Goal: Task Accomplishment & Management: Manage account settings

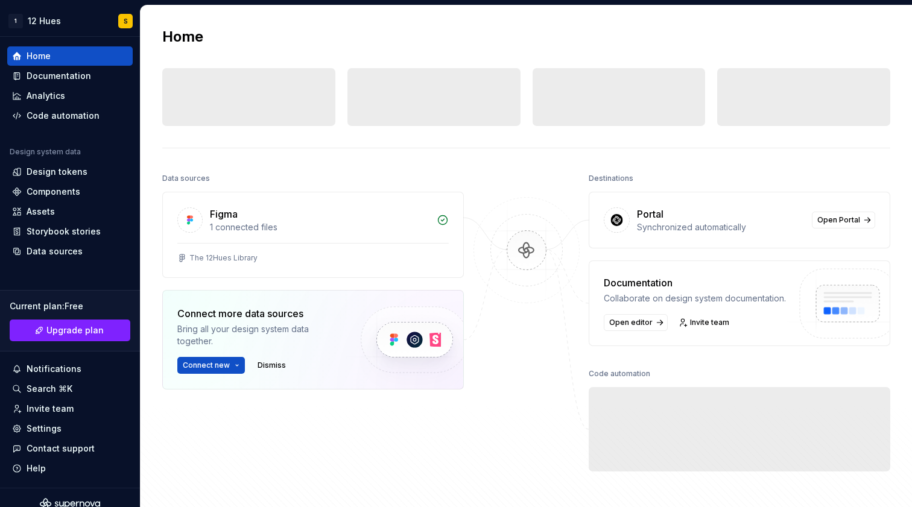
click at [511, 191] on div at bounding box center [526, 322] width 121 height 305
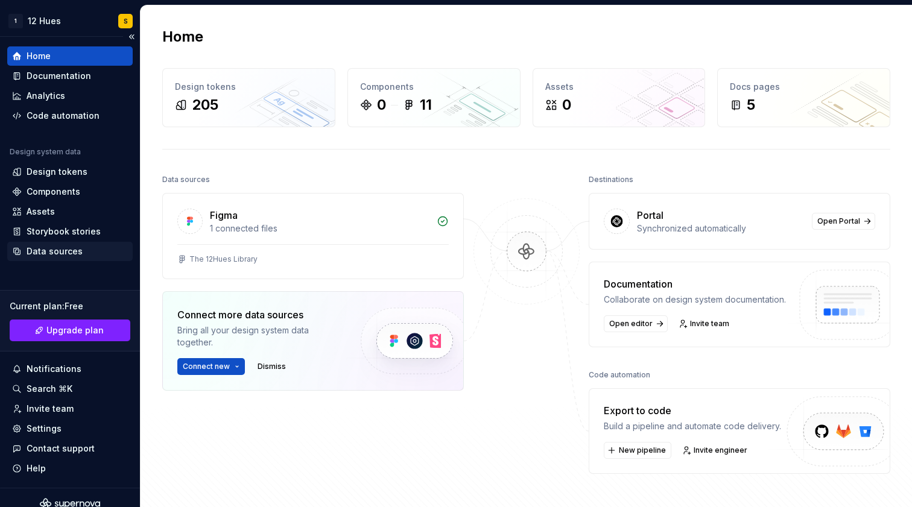
click at [59, 248] on div "Data sources" at bounding box center [55, 252] width 56 height 12
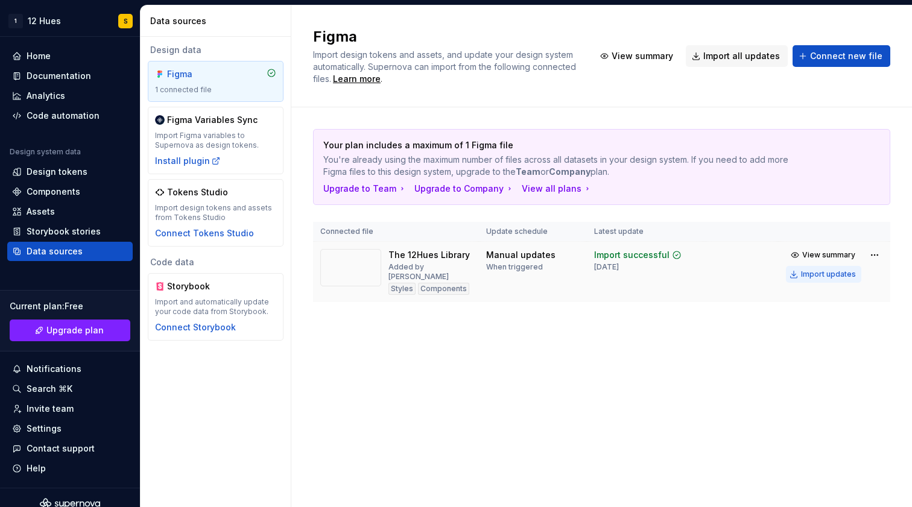
click at [818, 275] on div "Import updates" at bounding box center [828, 275] width 55 height 10
click at [641, 345] on div "Figma Import design tokens and assets, and update your design system automatica…" at bounding box center [601, 256] width 621 height 502
click at [66, 169] on div "Design tokens" at bounding box center [57, 172] width 61 height 12
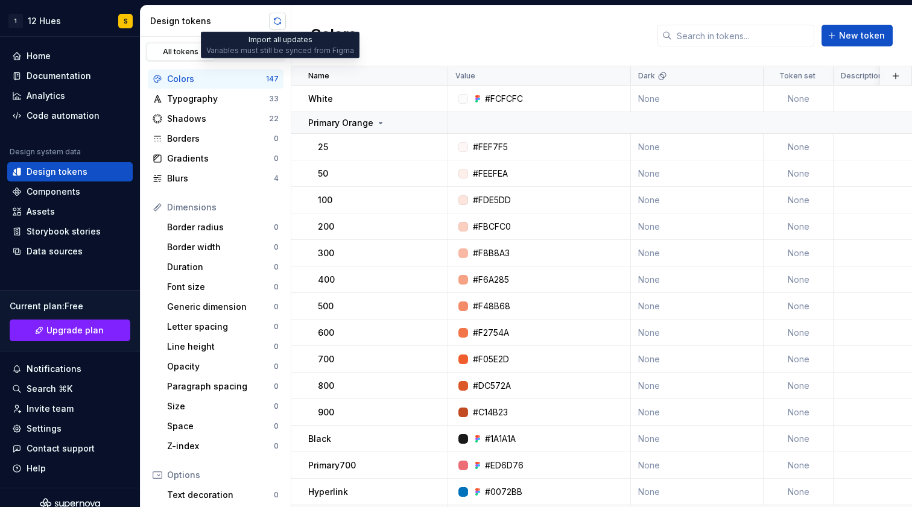
click at [282, 22] on button "button" at bounding box center [277, 21] width 17 height 17
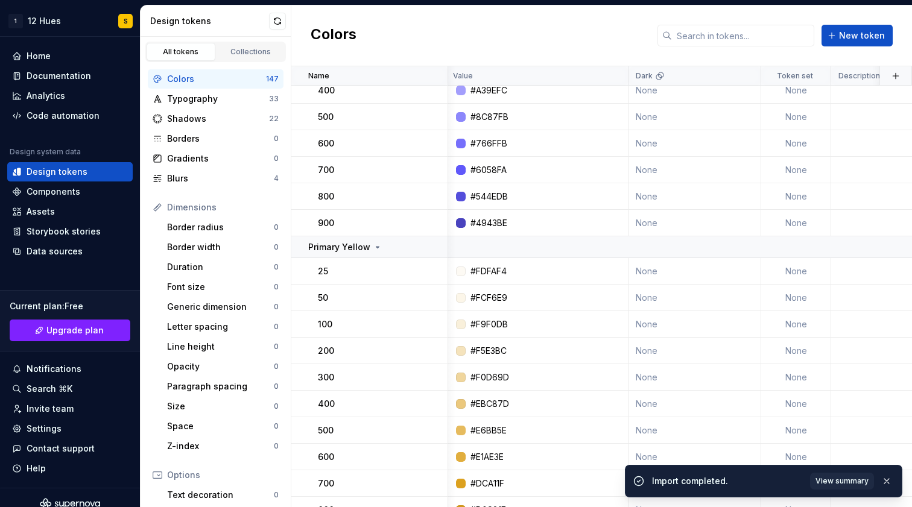
scroll to position [1521, 2]
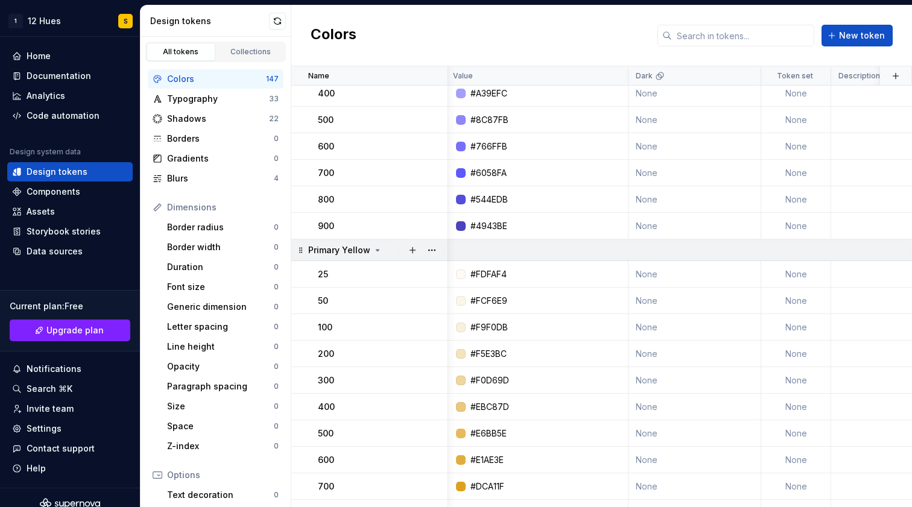
click at [374, 250] on icon at bounding box center [378, 251] width 10 height 10
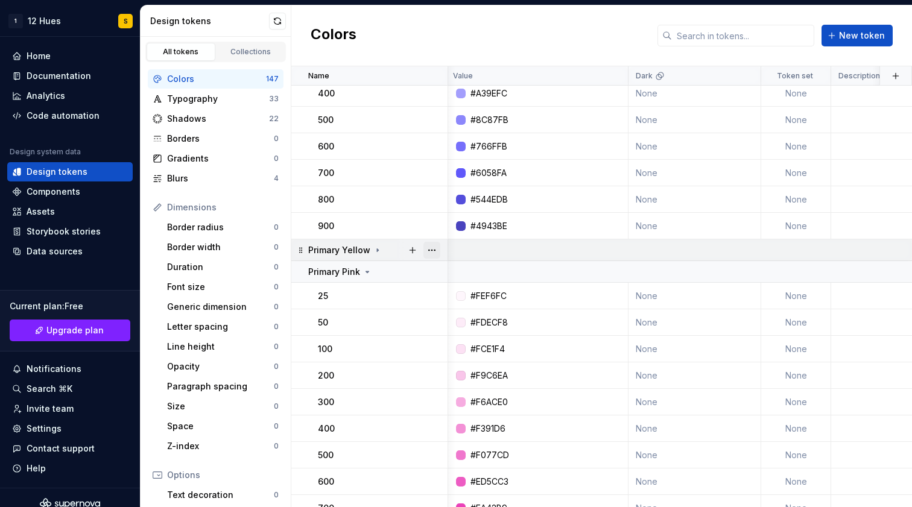
click at [434, 250] on button "button" at bounding box center [432, 250] width 17 height 17
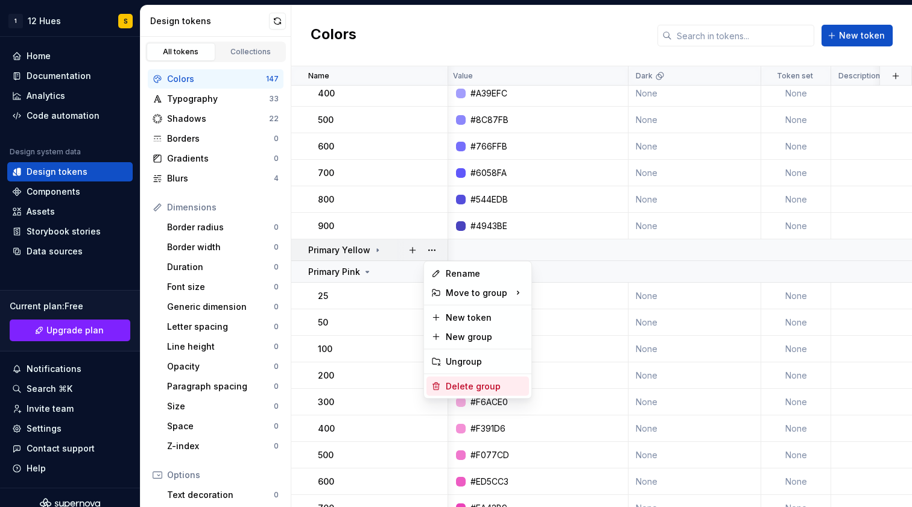
click at [468, 387] on div "Delete group" at bounding box center [485, 387] width 78 height 12
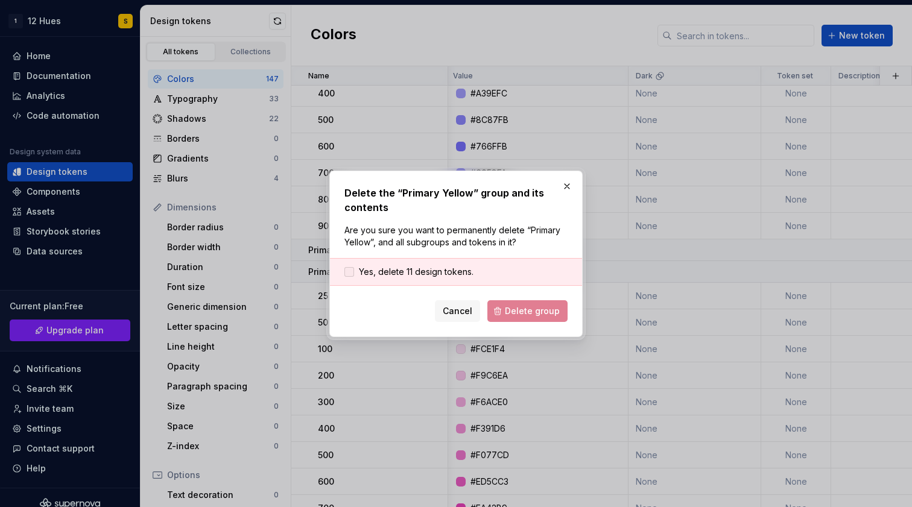
click at [388, 273] on span "Yes, delete 11 design tokens." at bounding box center [416, 272] width 115 height 12
click at [535, 314] on span "Delete group" at bounding box center [532, 311] width 55 height 12
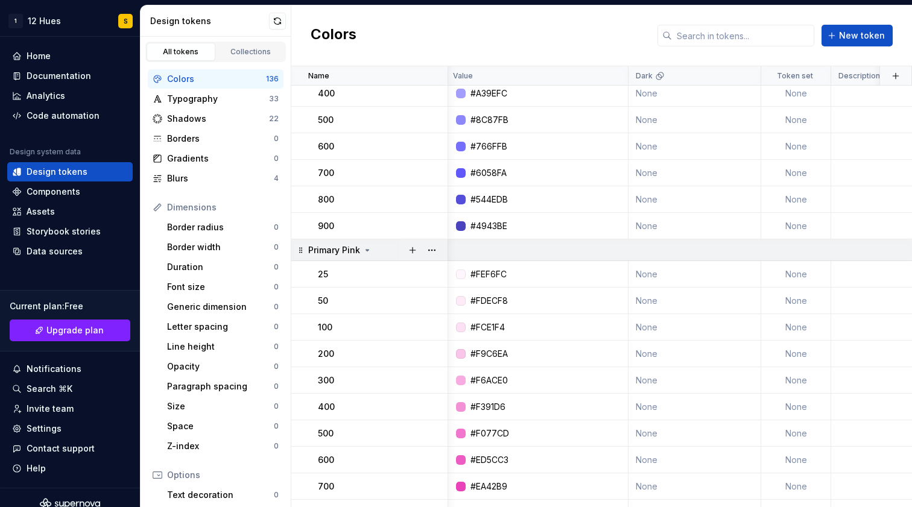
click at [367, 250] on icon at bounding box center [367, 250] width 3 height 1
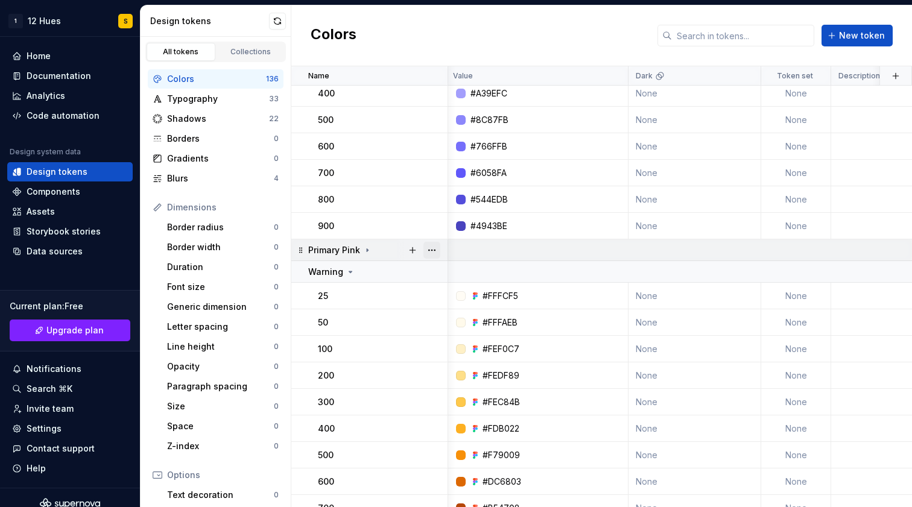
click at [433, 250] on button "button" at bounding box center [432, 250] width 17 height 17
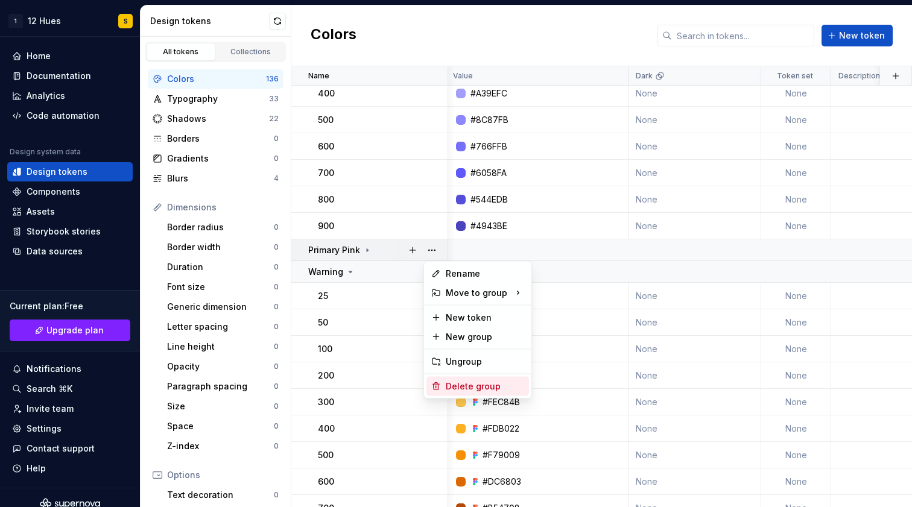
click at [477, 386] on div "Delete group" at bounding box center [485, 387] width 78 height 12
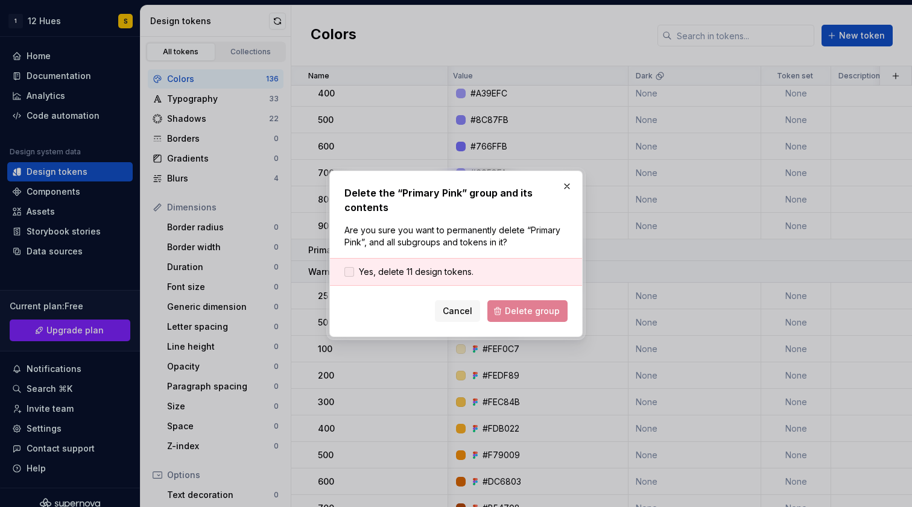
click at [398, 276] on span "Yes, delete 11 design tokens." at bounding box center [416, 272] width 115 height 12
click at [543, 307] on span "Delete group" at bounding box center [532, 311] width 55 height 12
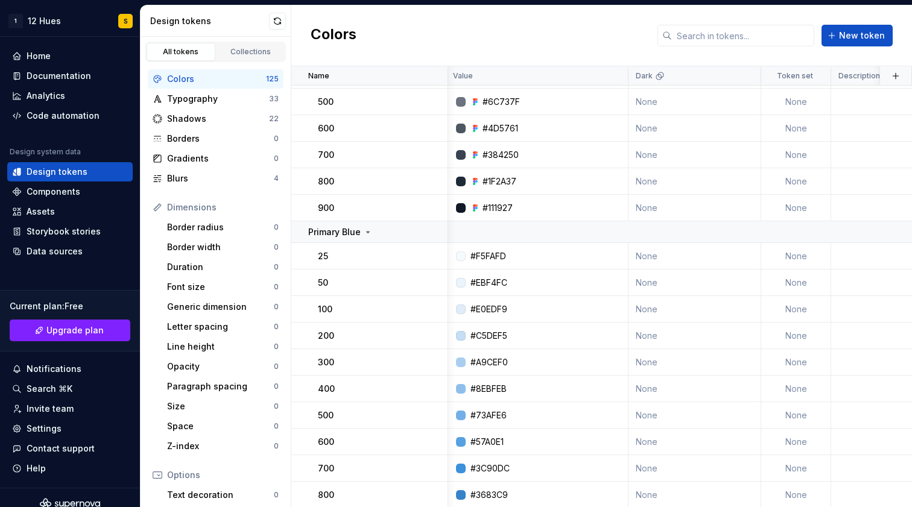
scroll to position [2169, 2]
click at [433, 229] on button "button" at bounding box center [432, 230] width 17 height 17
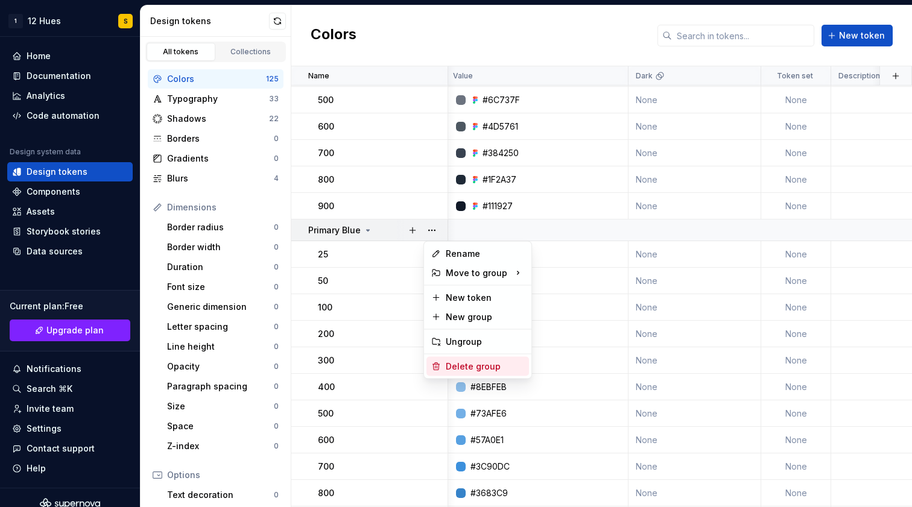
click at [462, 364] on div "Delete group" at bounding box center [485, 367] width 78 height 12
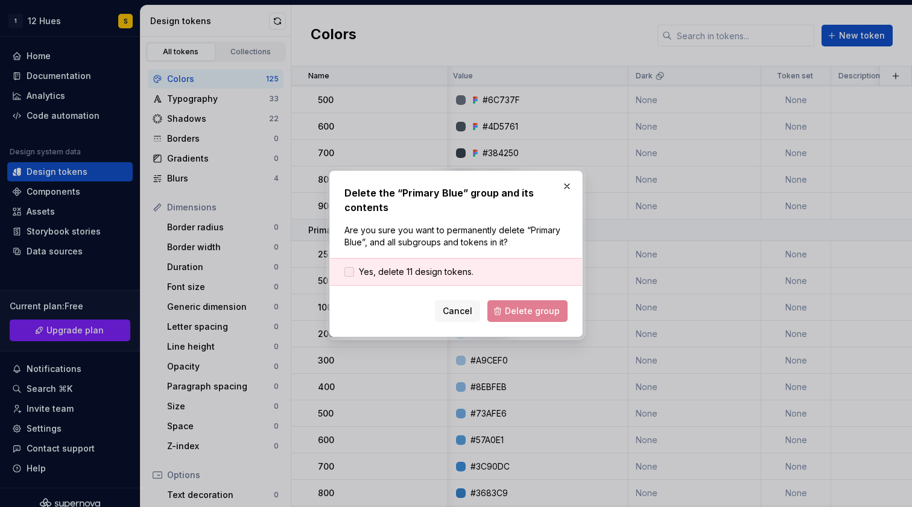
click at [378, 274] on span "Yes, delete 11 design tokens." at bounding box center [416, 272] width 115 height 12
click at [546, 314] on span "Delete group" at bounding box center [532, 311] width 55 height 12
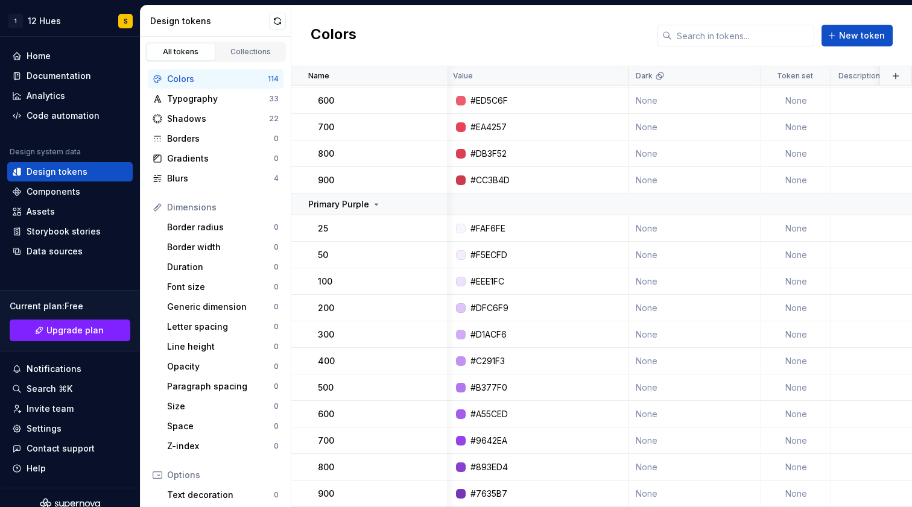
scroll to position [2815, 2]
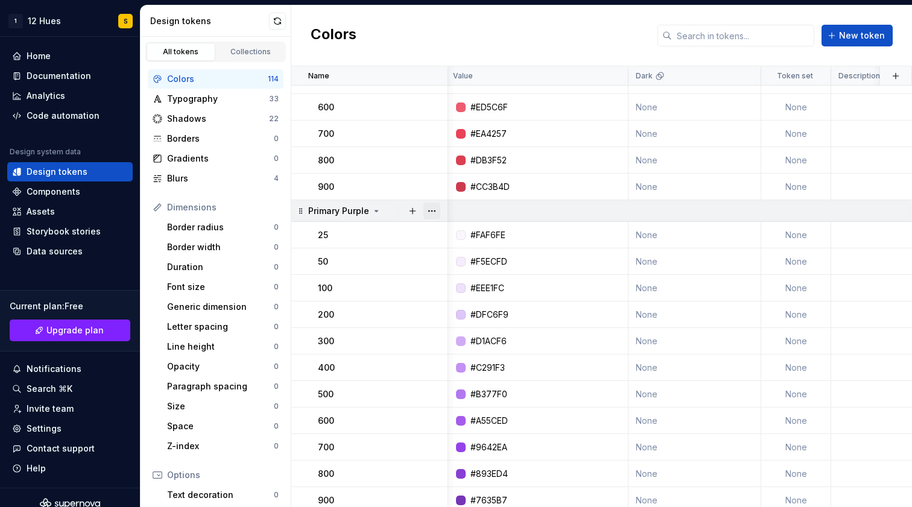
click at [433, 209] on button "button" at bounding box center [432, 211] width 17 height 17
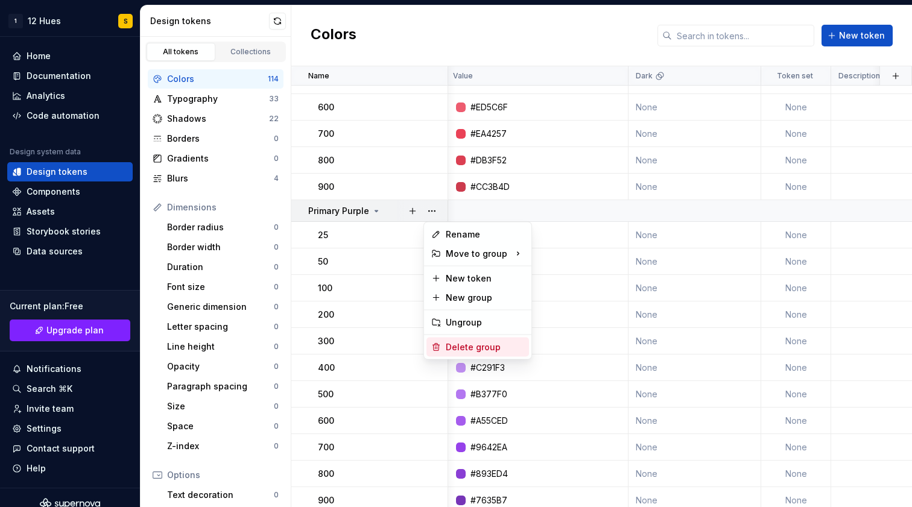
click at [471, 348] on div "Delete group" at bounding box center [485, 348] width 78 height 12
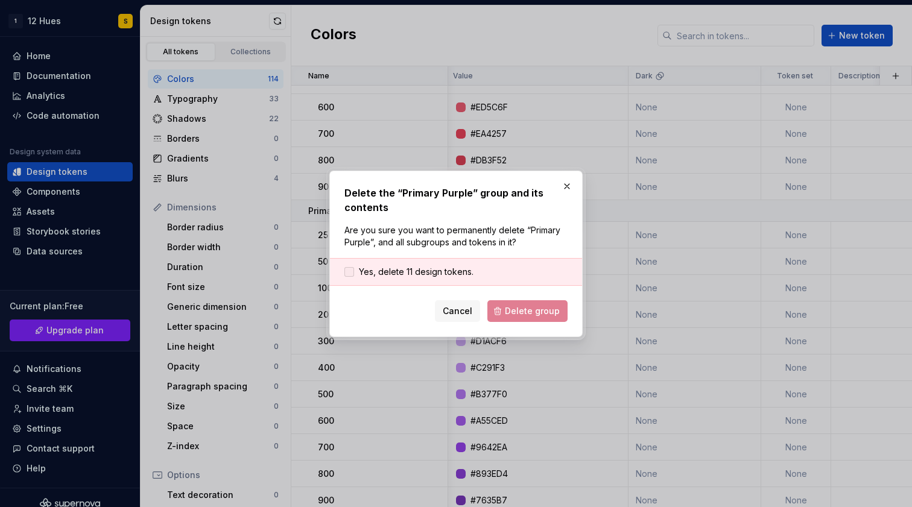
click at [429, 270] on span "Yes, delete 11 design tokens." at bounding box center [416, 272] width 115 height 12
click at [547, 314] on span "Delete group" at bounding box center [532, 311] width 55 height 12
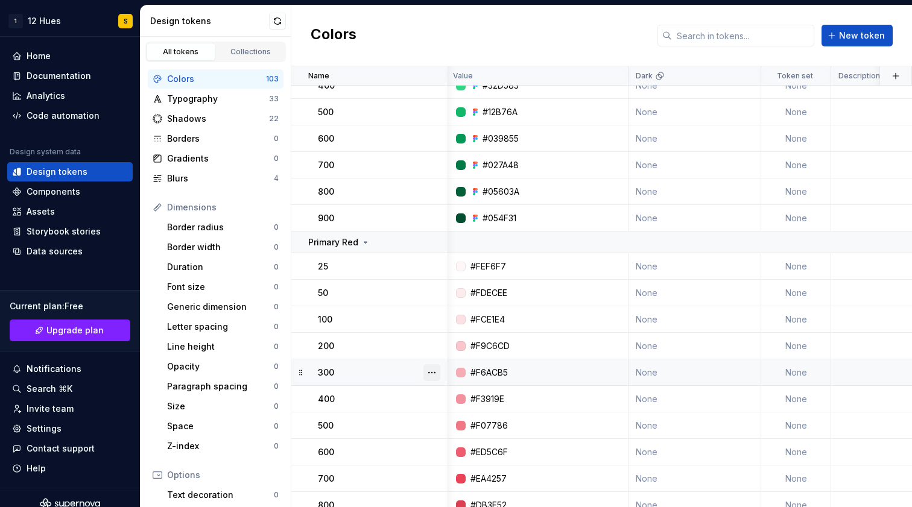
scroll to position [2508, 2]
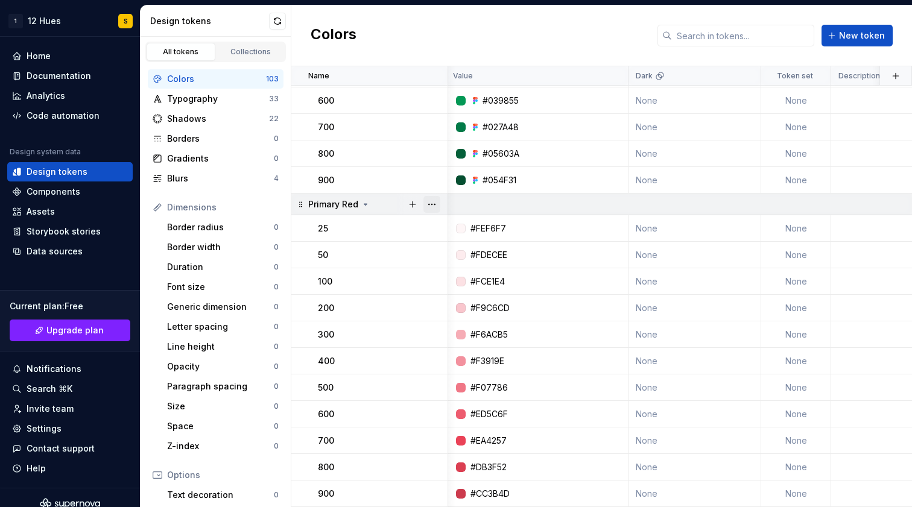
click at [433, 205] on button "button" at bounding box center [432, 204] width 17 height 17
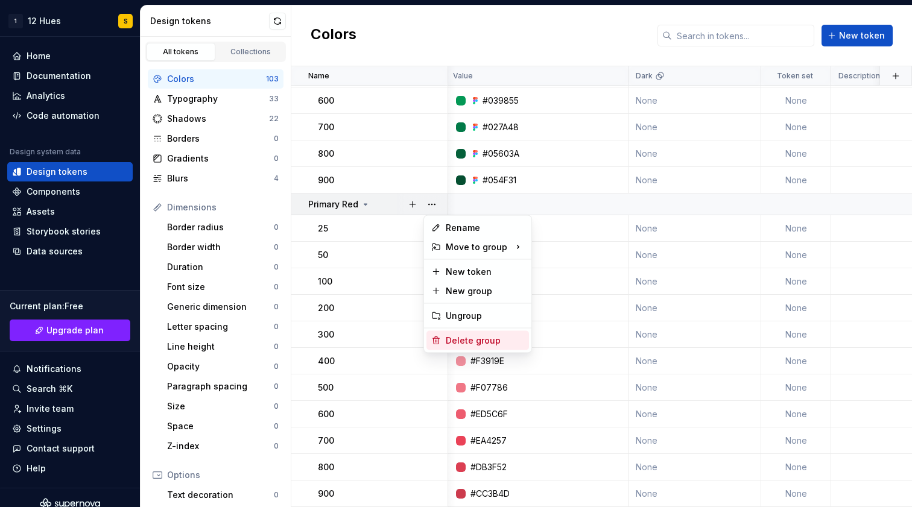
click at [465, 345] on div "Delete group" at bounding box center [485, 341] width 78 height 12
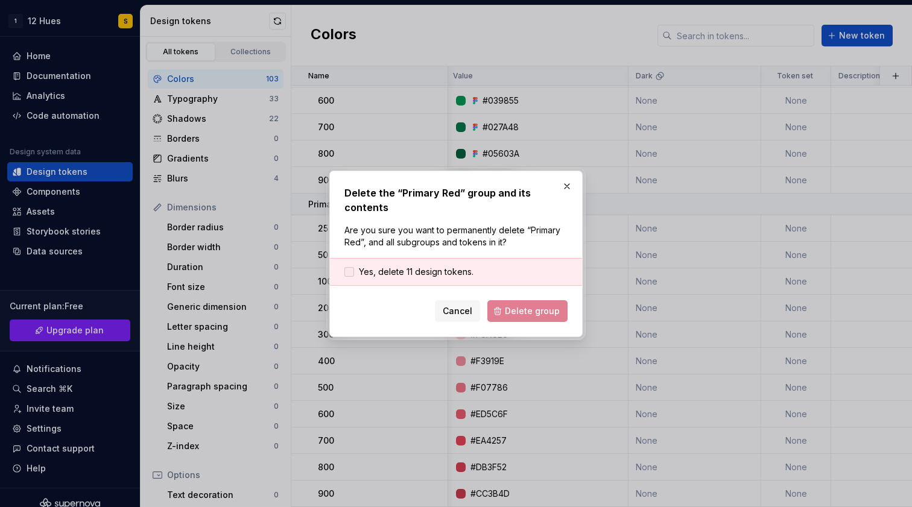
click at [398, 272] on span "Yes, delete 11 design tokens." at bounding box center [416, 272] width 115 height 12
click at [552, 308] on span "Delete group" at bounding box center [532, 311] width 55 height 12
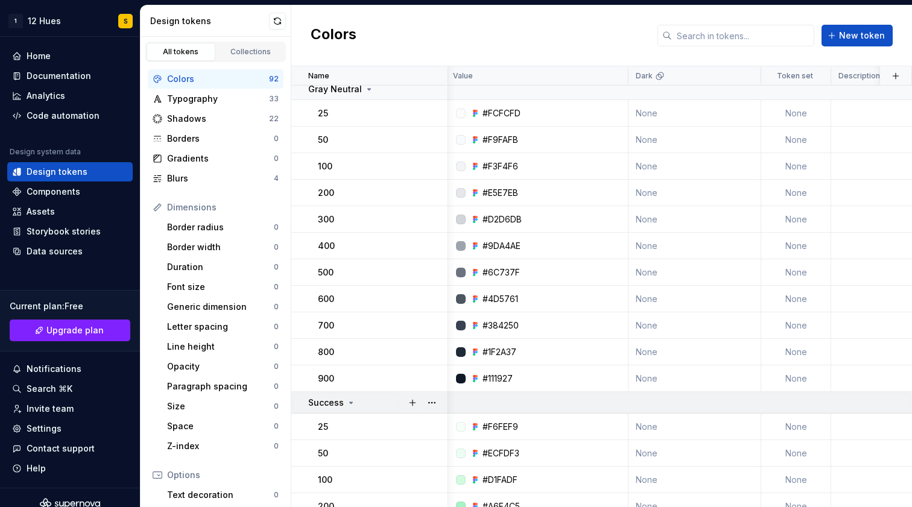
scroll to position [1866, 2]
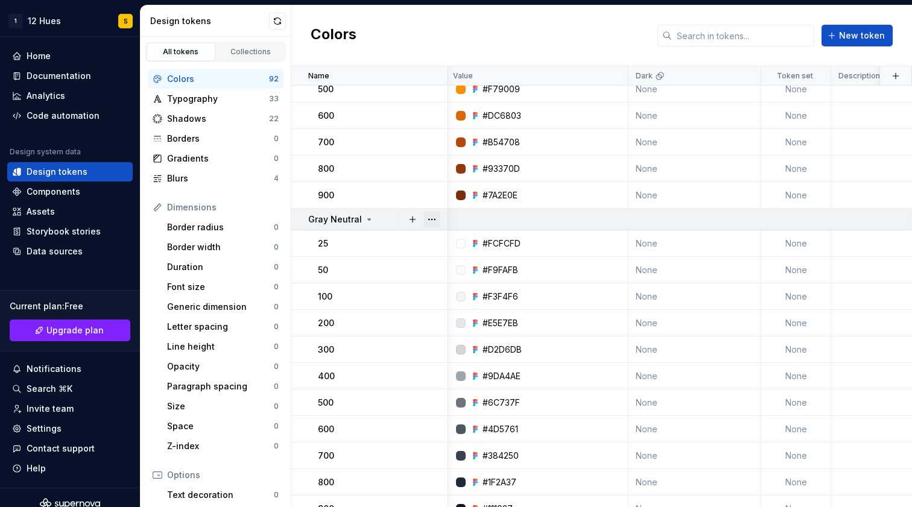
click at [434, 218] on button "button" at bounding box center [432, 219] width 17 height 17
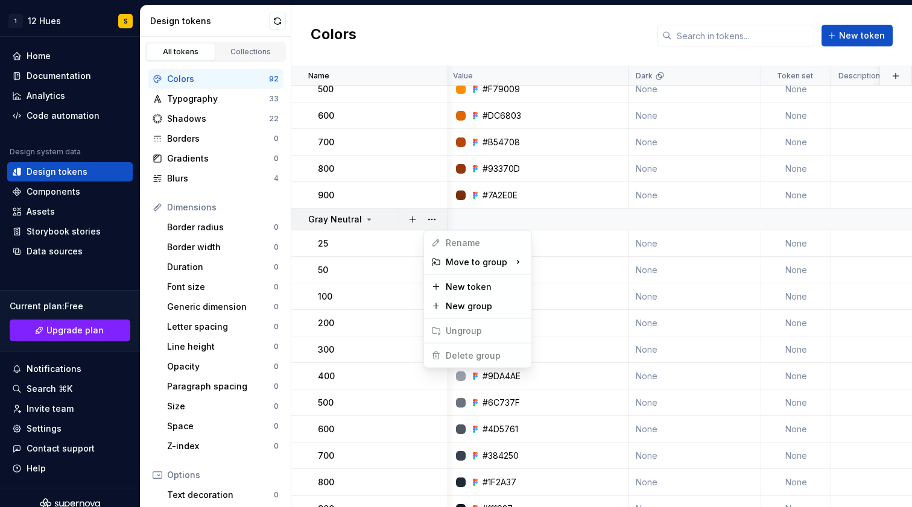
click at [358, 236] on html "1 12 Hues S Home Documentation Analytics Code automation Design system data Des…" at bounding box center [456, 253] width 912 height 507
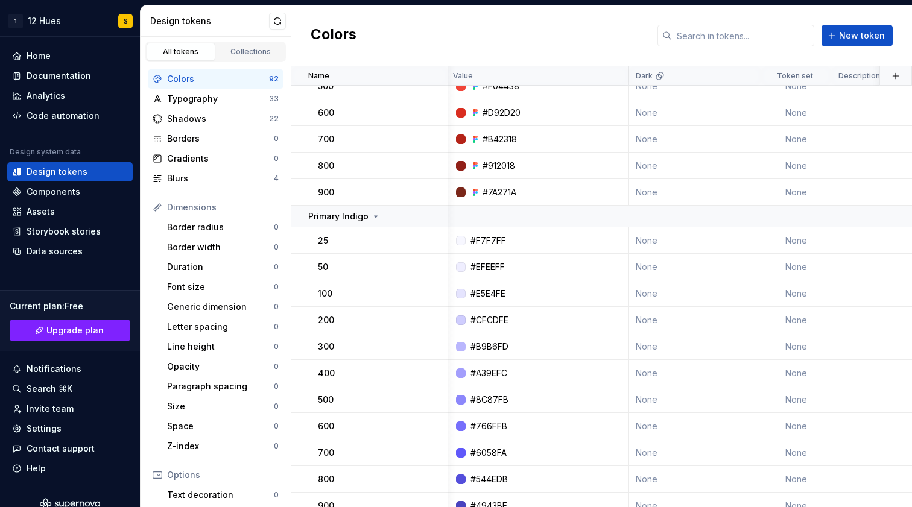
scroll to position [1239, 2]
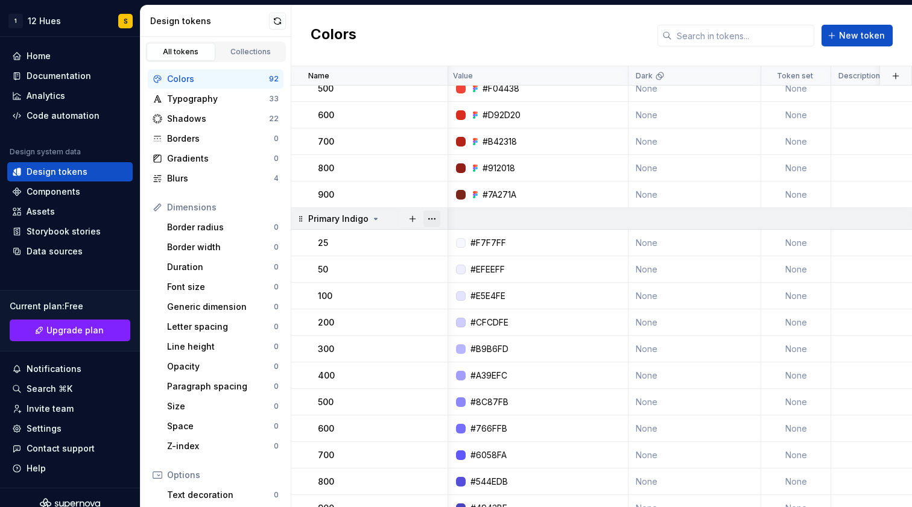
click at [431, 216] on button "button" at bounding box center [432, 219] width 17 height 17
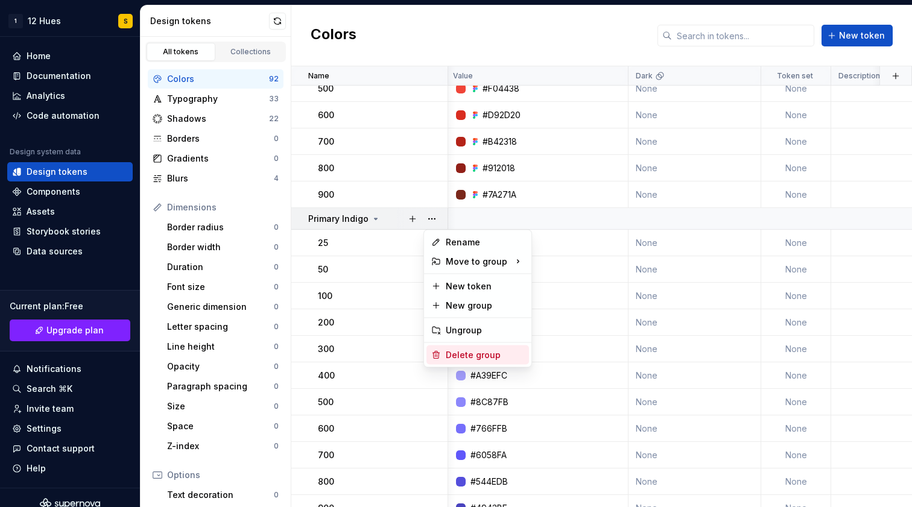
click at [465, 359] on div "Delete group" at bounding box center [485, 355] width 78 height 12
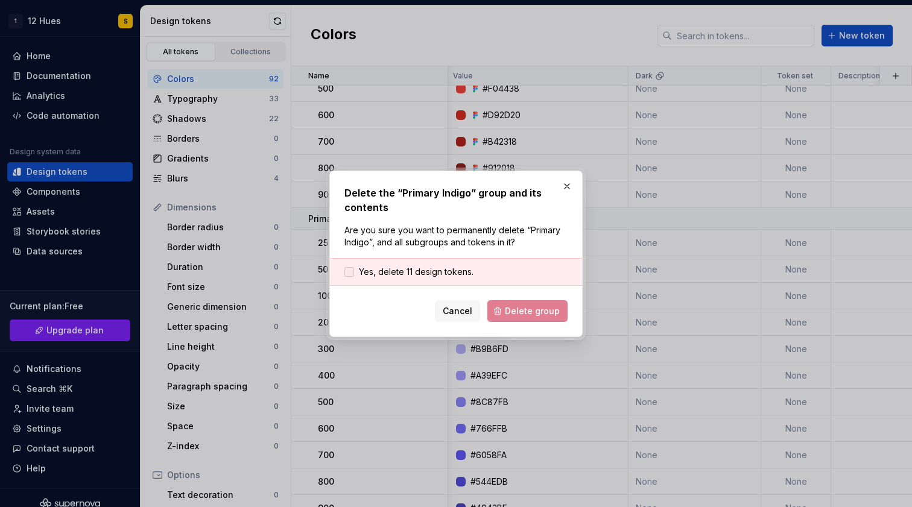
click at [377, 270] on span "Yes, delete 11 design tokens." at bounding box center [416, 272] width 115 height 12
click at [530, 311] on span "Delete group" at bounding box center [532, 311] width 55 height 12
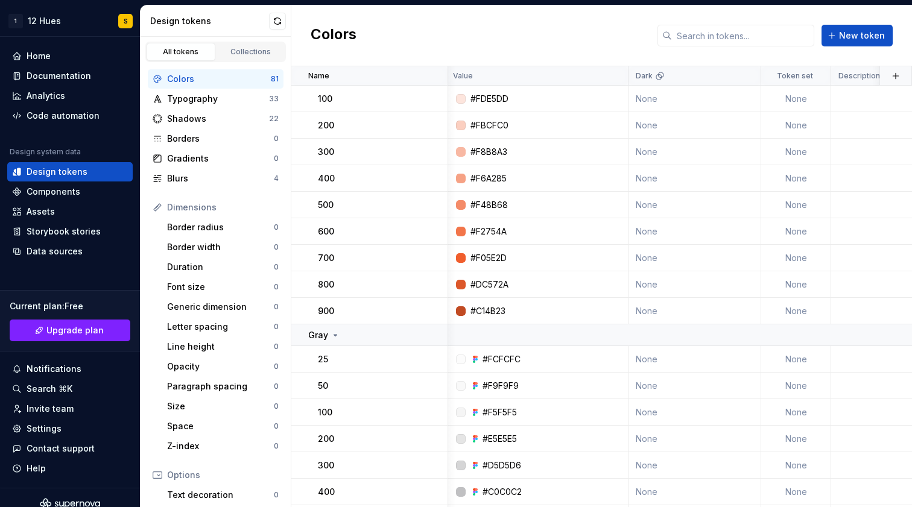
scroll to position [0, 2]
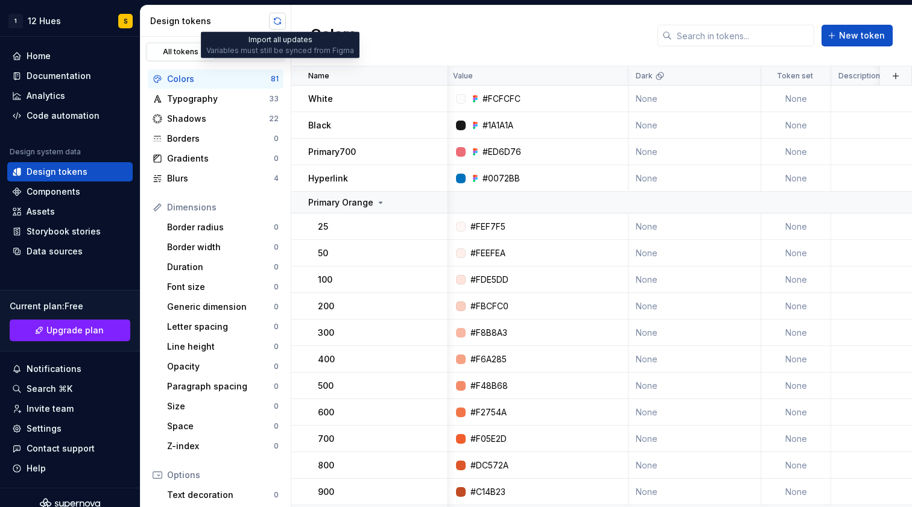
click at [275, 23] on button "button" at bounding box center [277, 21] width 17 height 17
